Goal: Information Seeking & Learning: Learn about a topic

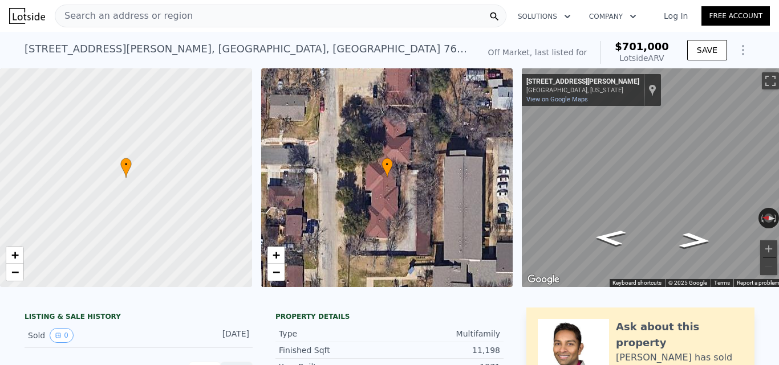
click at [178, 27] on div "Search an address or region" at bounding box center [280, 16] width 451 height 23
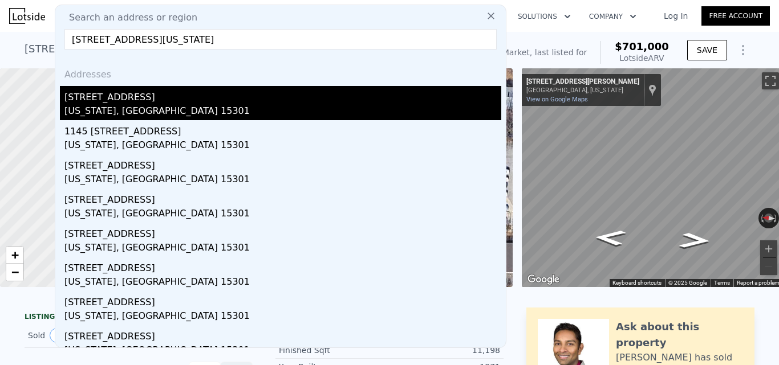
type input "[STREET_ADDRESS][US_STATE]"
click at [169, 98] on div "[STREET_ADDRESS]" at bounding box center [282, 95] width 437 height 18
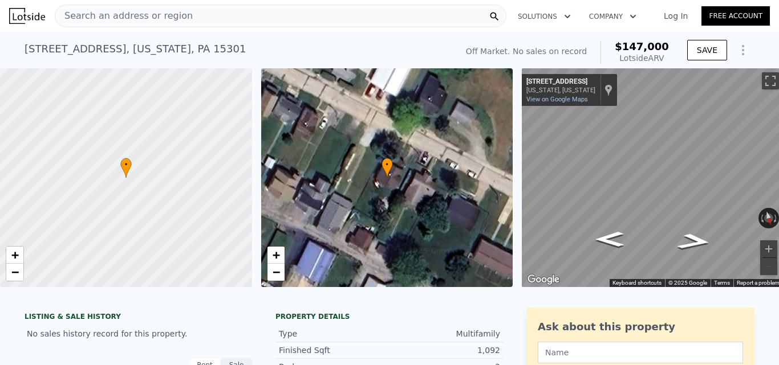
click at [402, 14] on div "Search an address or region" at bounding box center [280, 16] width 451 height 23
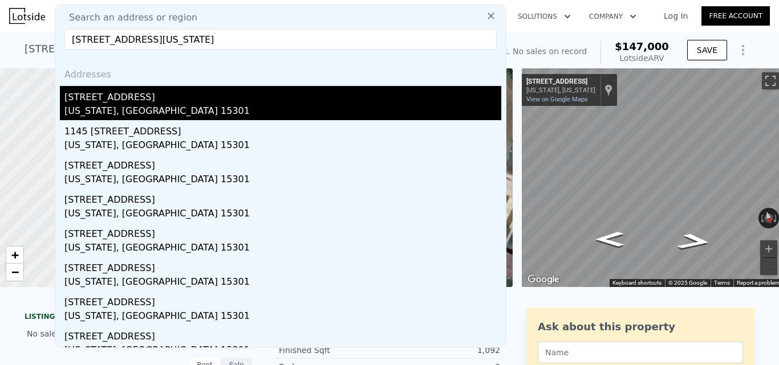
type input "[STREET_ADDRESS][US_STATE]"
click at [245, 95] on div "[STREET_ADDRESS]" at bounding box center [282, 95] width 437 height 18
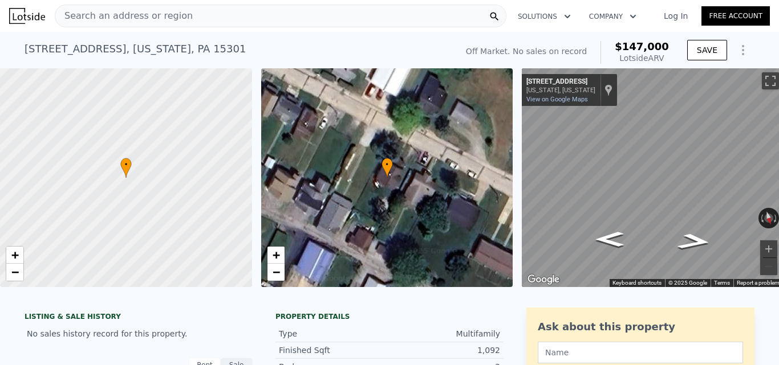
click at [227, 18] on div "Search an address or region" at bounding box center [280, 16] width 451 height 23
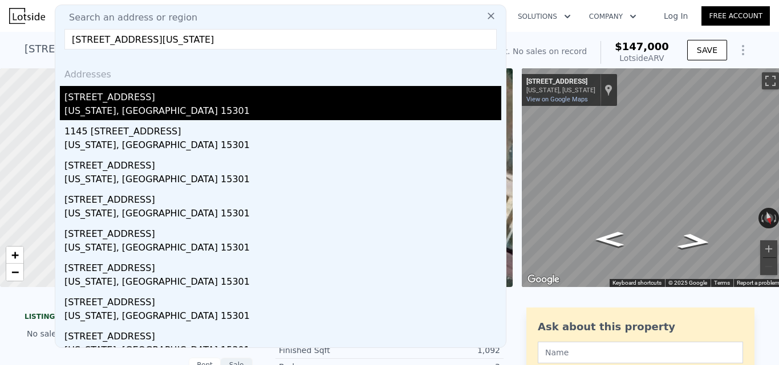
type input "[STREET_ADDRESS][US_STATE]"
click at [153, 105] on div "[US_STATE], [GEOGRAPHIC_DATA] 15301" at bounding box center [282, 112] width 437 height 16
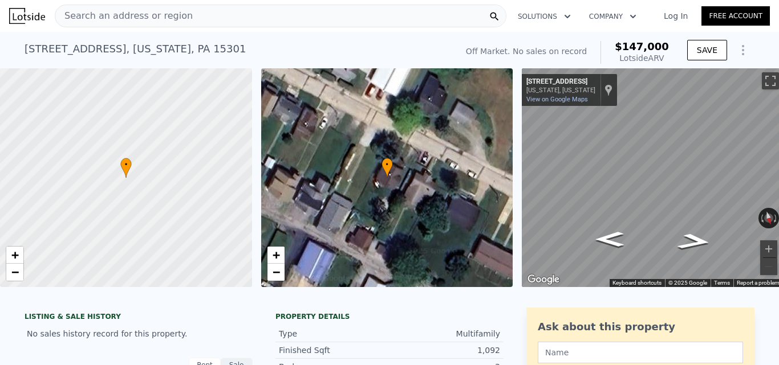
click at [121, 11] on span "Search an address or region" at bounding box center [123, 16] width 137 height 14
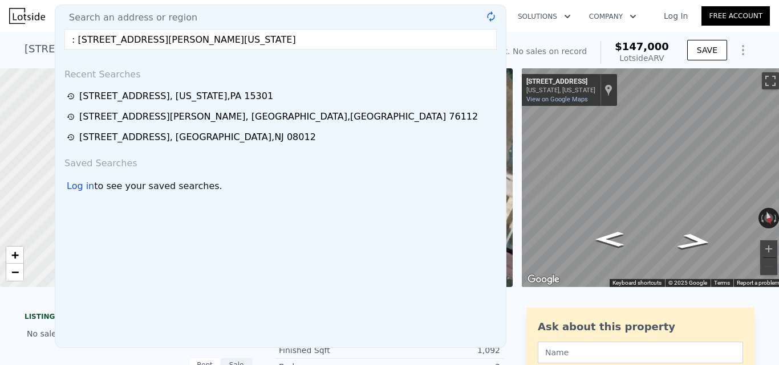
click at [78, 43] on input ": [STREET_ADDRESS][PERSON_NAME][US_STATE]" at bounding box center [280, 39] width 432 height 21
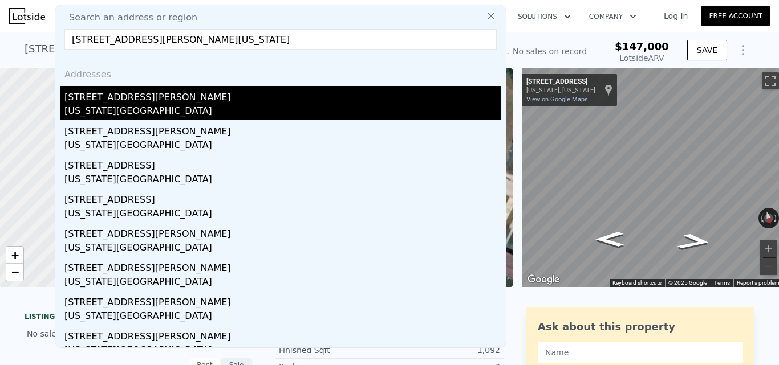
type input "[STREET_ADDRESS][PERSON_NAME][US_STATE]"
click at [133, 109] on div "[US_STATE][GEOGRAPHIC_DATA]" at bounding box center [282, 112] width 437 height 16
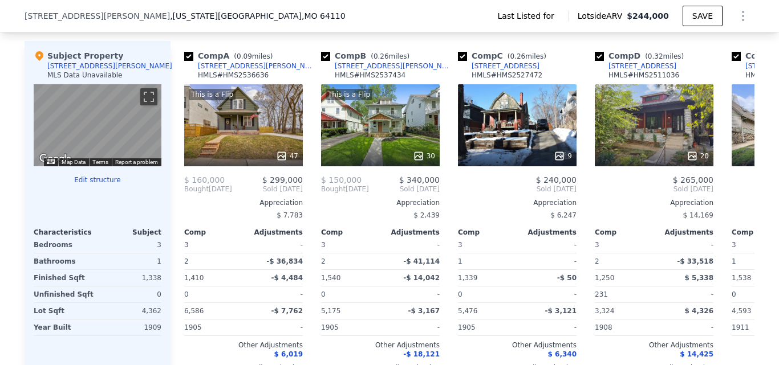
scroll to position [920, 0]
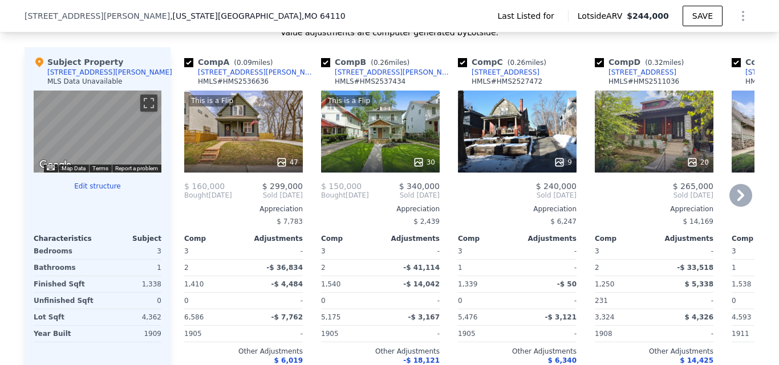
click at [247, 151] on div "This is a Flip 47" at bounding box center [243, 132] width 119 height 82
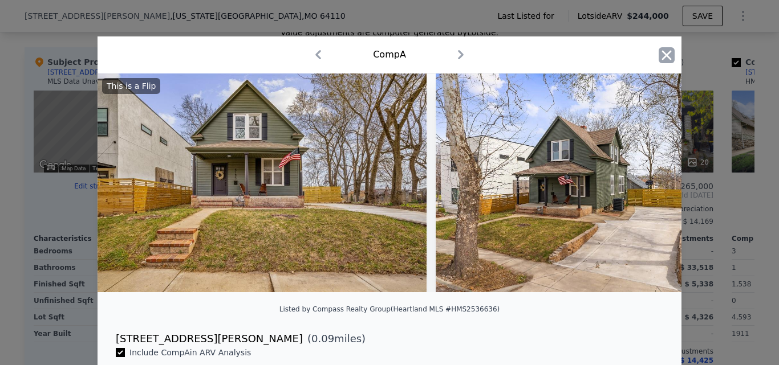
click at [662, 52] on icon "button" at bounding box center [666, 55] width 16 height 16
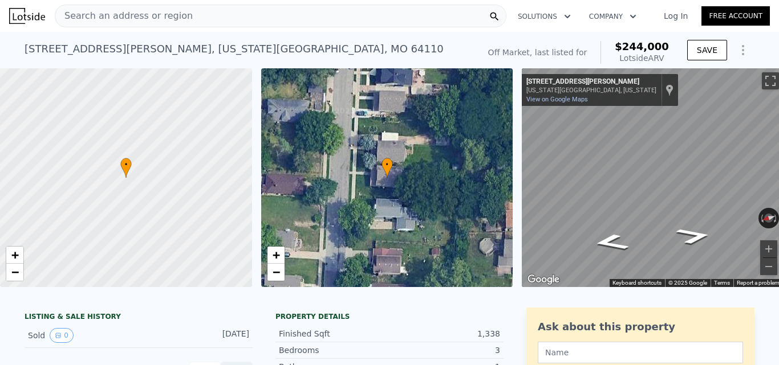
click at [325, 14] on div "Search an address or region" at bounding box center [280, 16] width 451 height 23
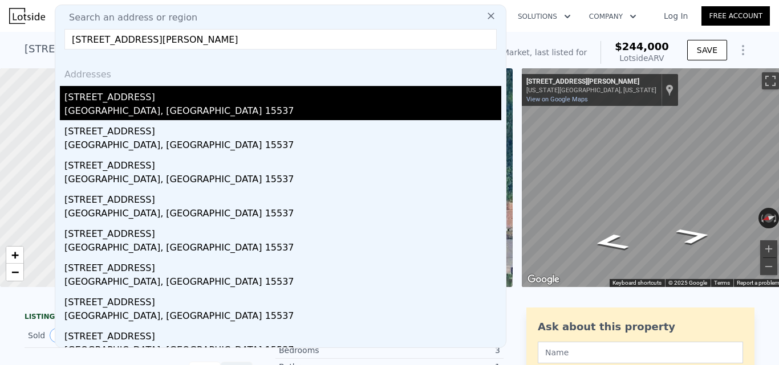
type input "[STREET_ADDRESS][PERSON_NAME]"
click at [369, 109] on div "[GEOGRAPHIC_DATA], [GEOGRAPHIC_DATA] 15537" at bounding box center [282, 112] width 437 height 16
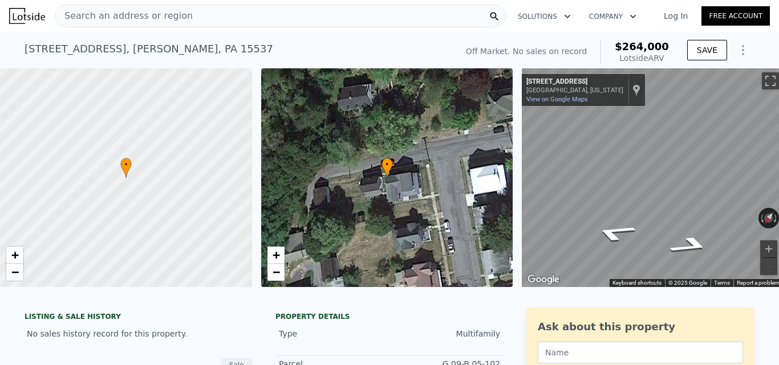
click at [336, 18] on div "Search an address or region" at bounding box center [280, 16] width 451 height 23
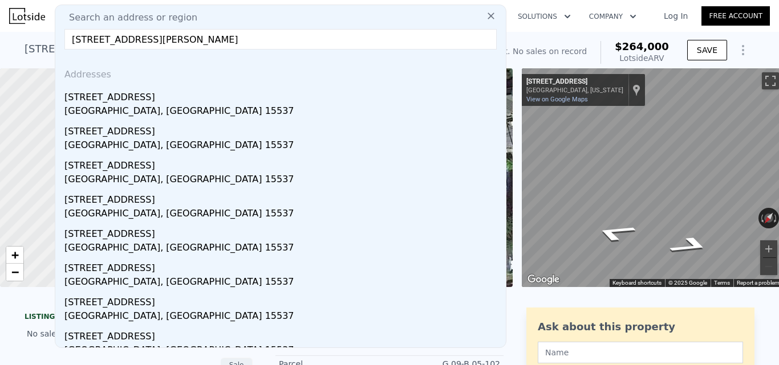
click at [236, 32] on input "[STREET_ADDRESS][PERSON_NAME]" at bounding box center [280, 39] width 432 height 21
type input "[STREET_ADDRESS][PERSON_NAME]"
